Goal: Navigation & Orientation: Find specific page/section

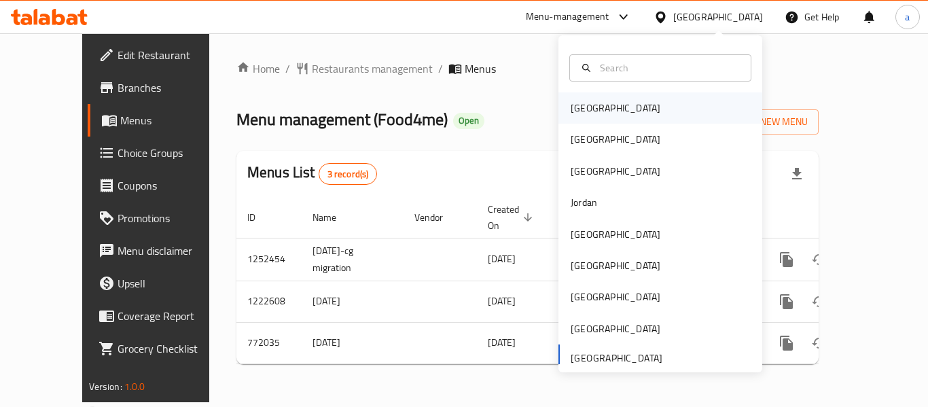
click at [588, 104] on div "[GEOGRAPHIC_DATA]" at bounding box center [616, 108] width 90 height 15
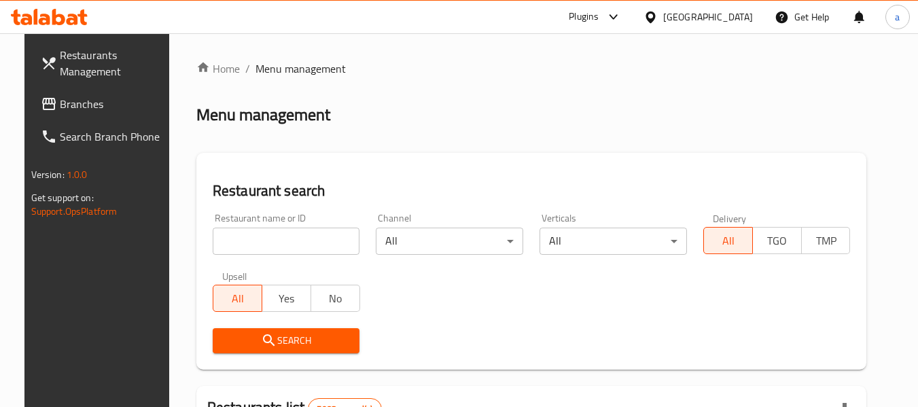
click at [96, 105] on span "Branches" at bounding box center [113, 104] width 107 height 16
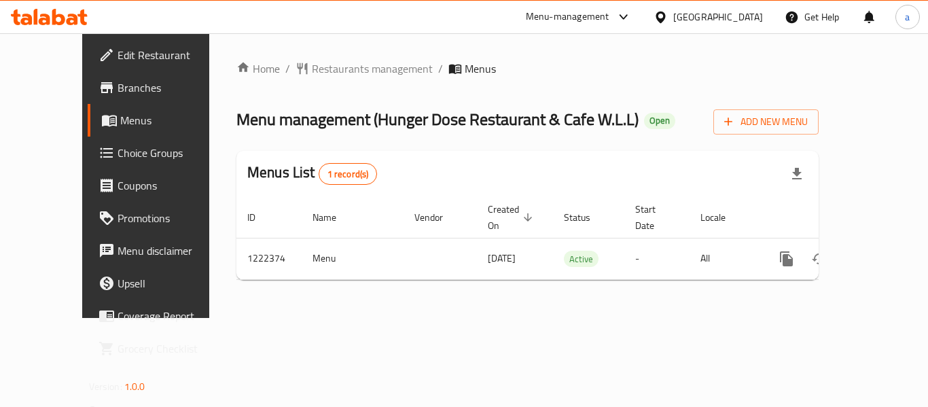
click at [732, 16] on div "[GEOGRAPHIC_DATA]" at bounding box center [718, 17] width 90 height 15
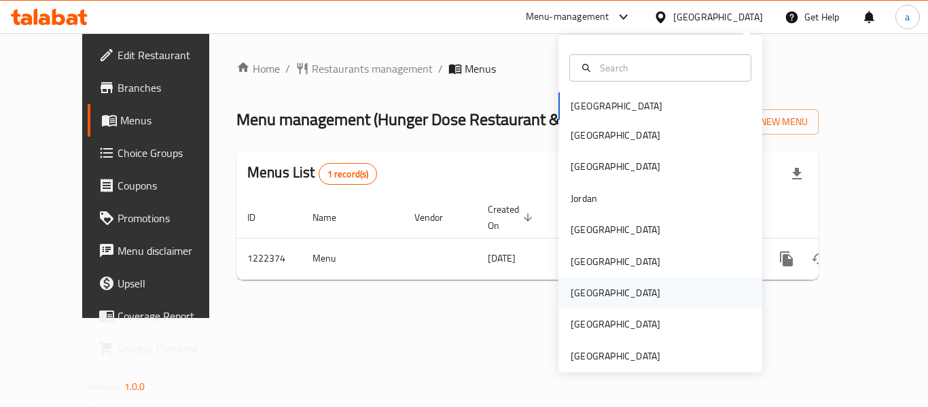
click at [590, 292] on div "[GEOGRAPHIC_DATA]" at bounding box center [615, 292] width 111 height 31
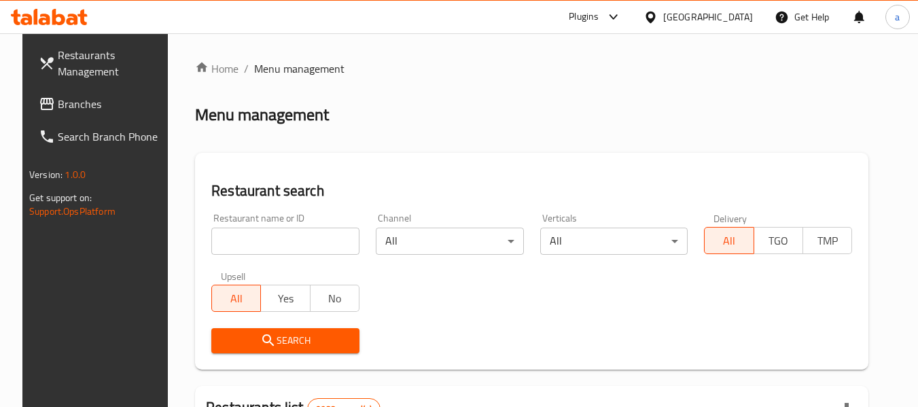
click at [58, 104] on span "Branches" at bounding box center [111, 104] width 107 height 16
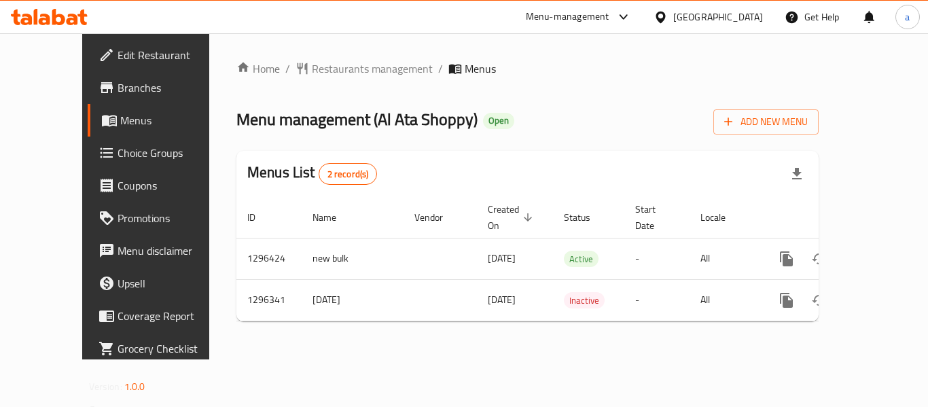
click at [668, 17] on icon at bounding box center [661, 17] width 14 height 14
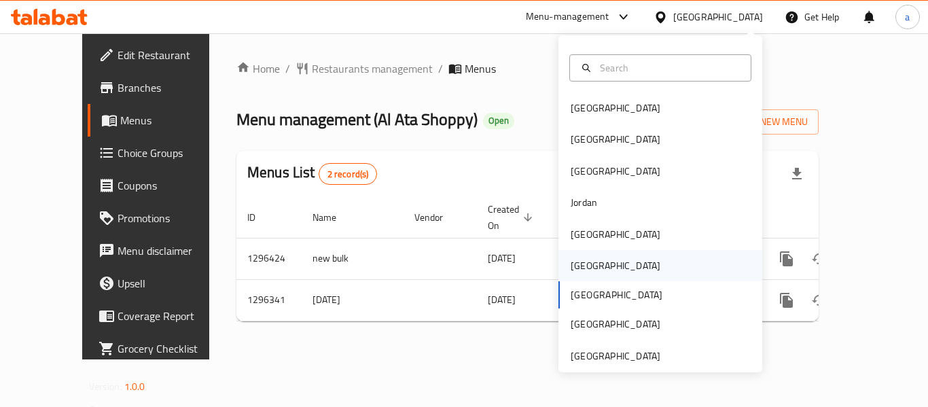
click at [587, 270] on div "[GEOGRAPHIC_DATA]" at bounding box center [615, 265] width 111 height 31
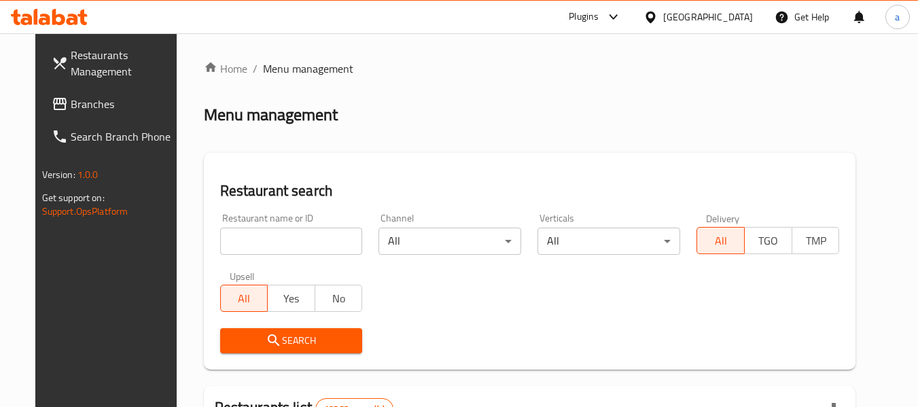
click at [71, 104] on span "Branches" at bounding box center [124, 104] width 107 height 16
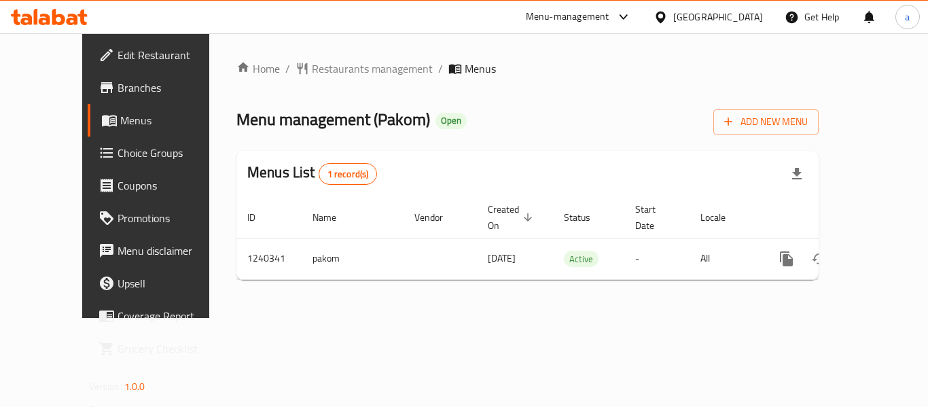
click at [743, 18] on div "[GEOGRAPHIC_DATA]" at bounding box center [718, 17] width 90 height 15
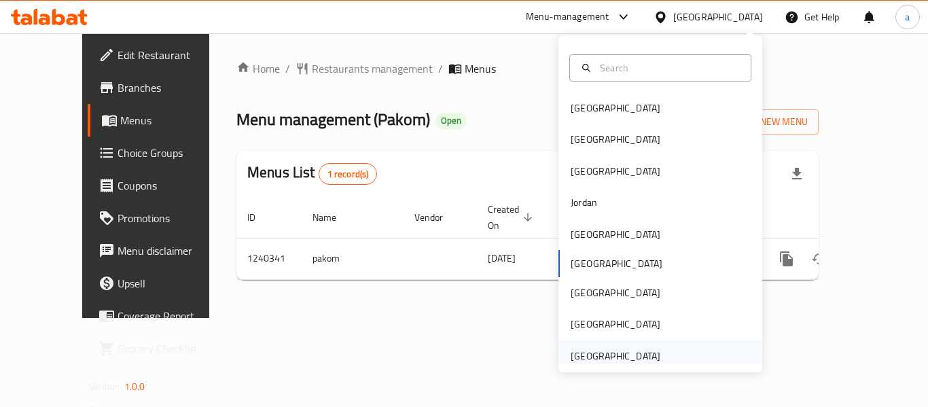
click at [618, 357] on div "[GEOGRAPHIC_DATA]" at bounding box center [616, 356] width 90 height 15
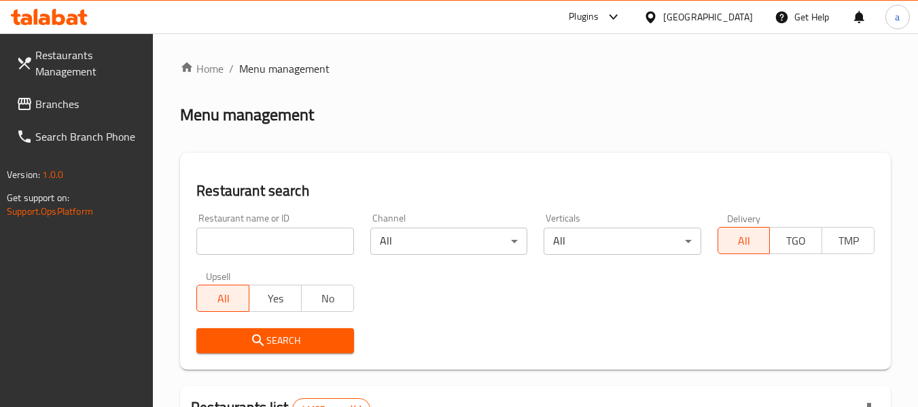
click at [84, 106] on span "Branches" at bounding box center [88, 104] width 107 height 16
